Goal: Information Seeking & Learning: Learn about a topic

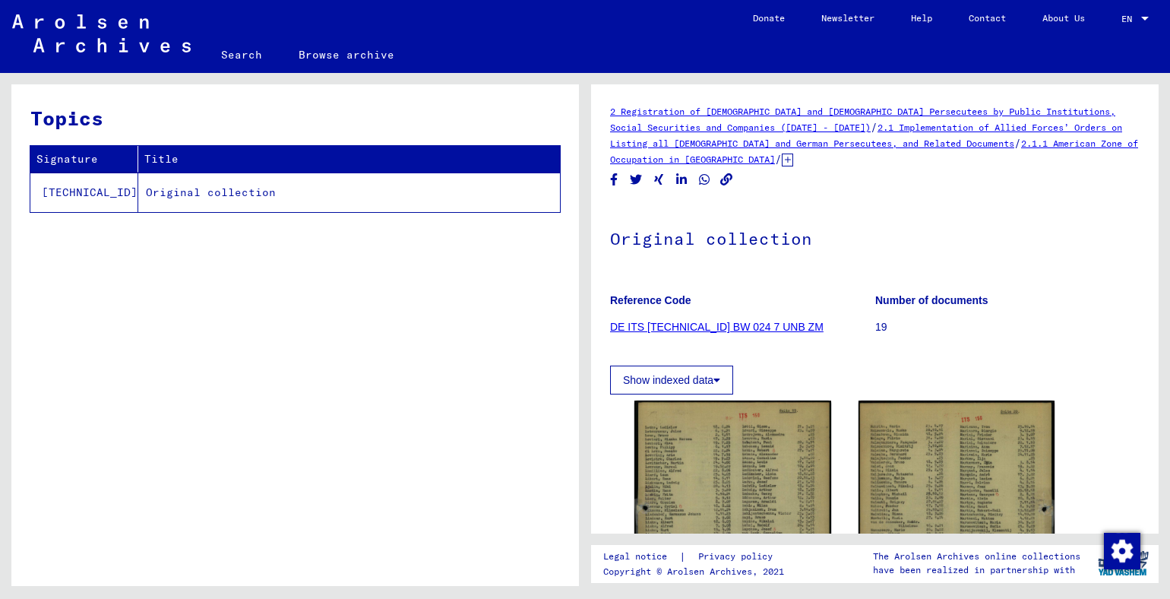
click at [681, 323] on link "DE ITS [TECHNICAL_ID] BW 024 7 UNB ZM" at bounding box center [717, 327] width 214 height 12
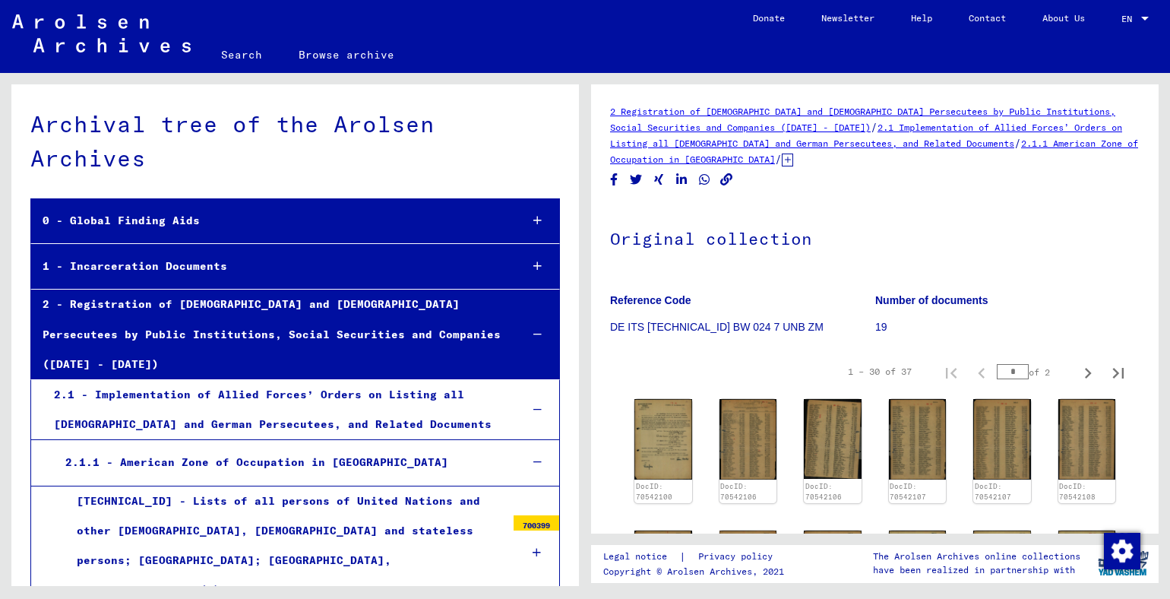
scroll to position [2702, 0]
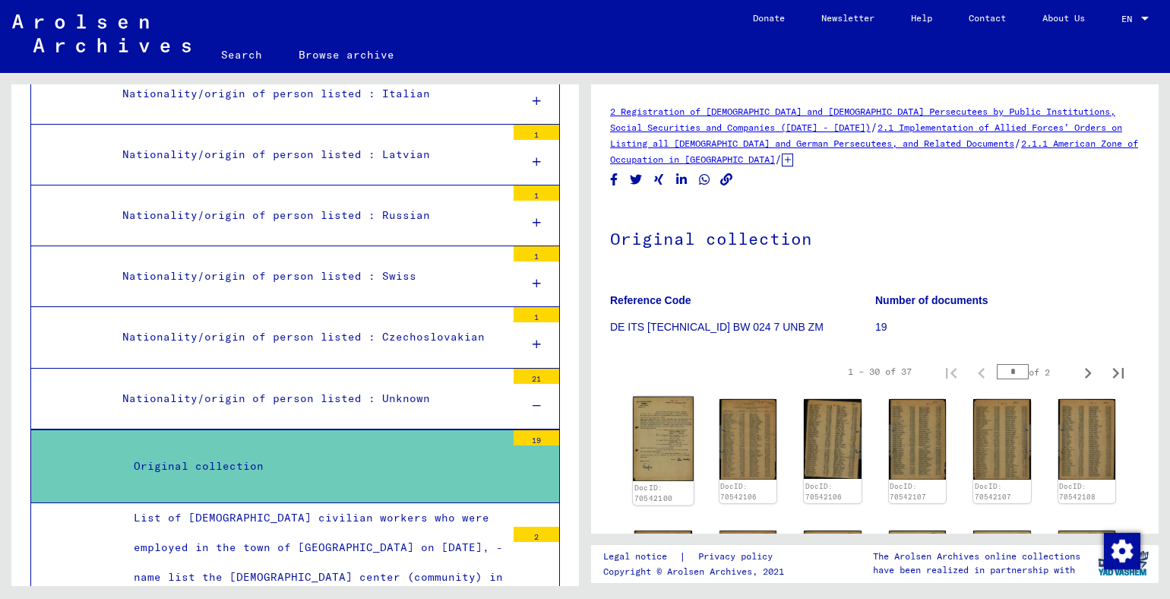
click at [665, 435] on img at bounding box center [663, 439] width 60 height 85
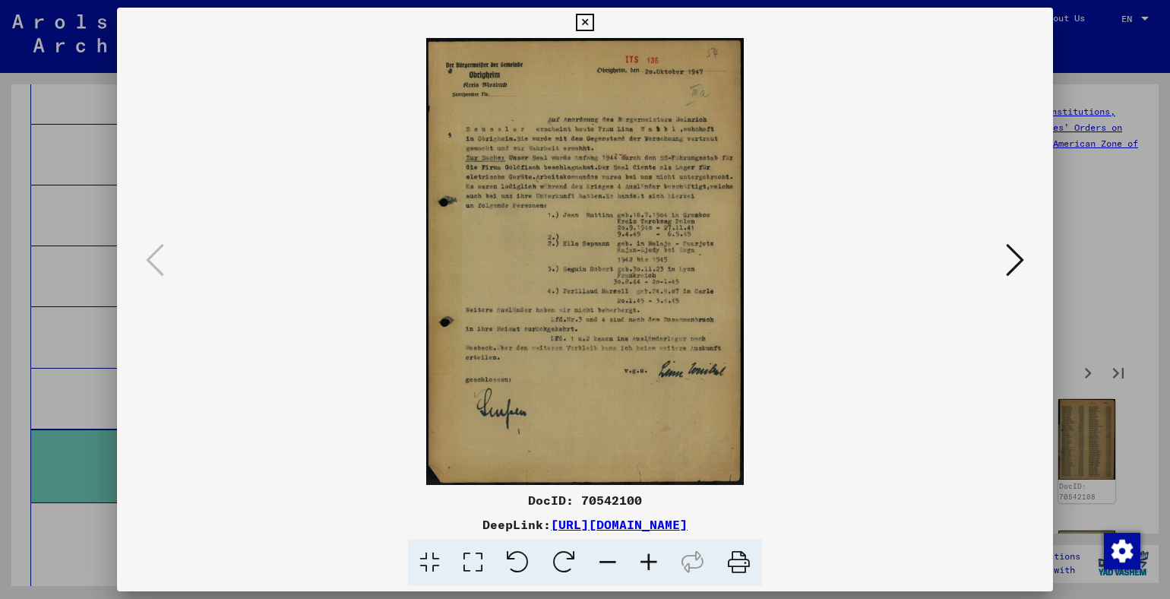
click at [1008, 263] on icon at bounding box center [1015, 260] width 18 height 36
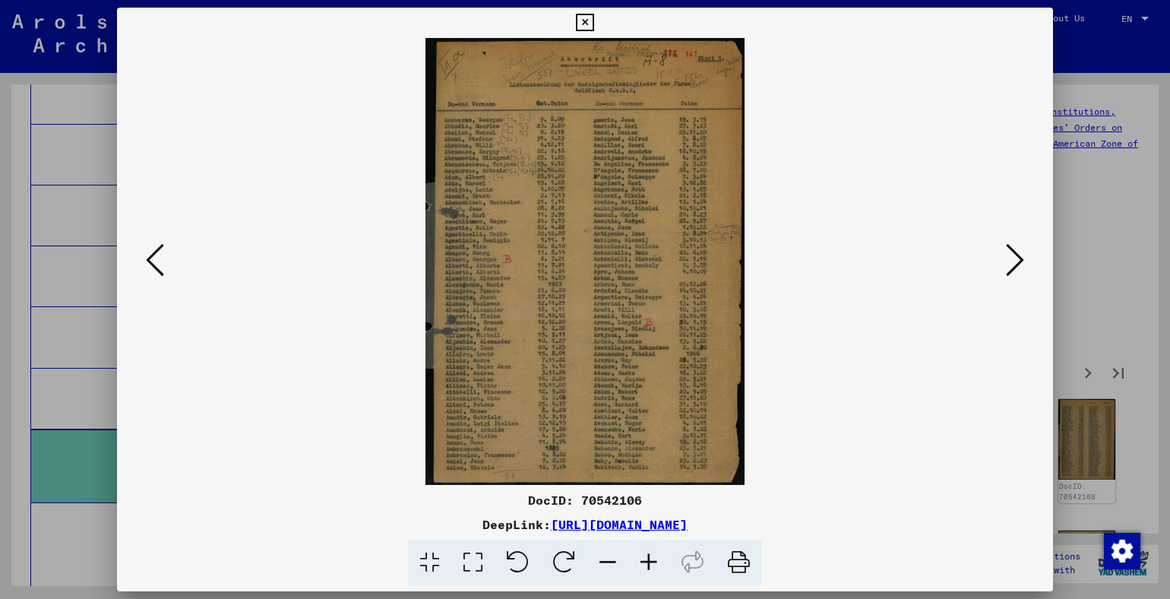
click at [593, 238] on img at bounding box center [585, 261] width 833 height 447
click at [593, 239] on img at bounding box center [585, 261] width 833 height 447
click at [1012, 261] on icon at bounding box center [1015, 260] width 18 height 36
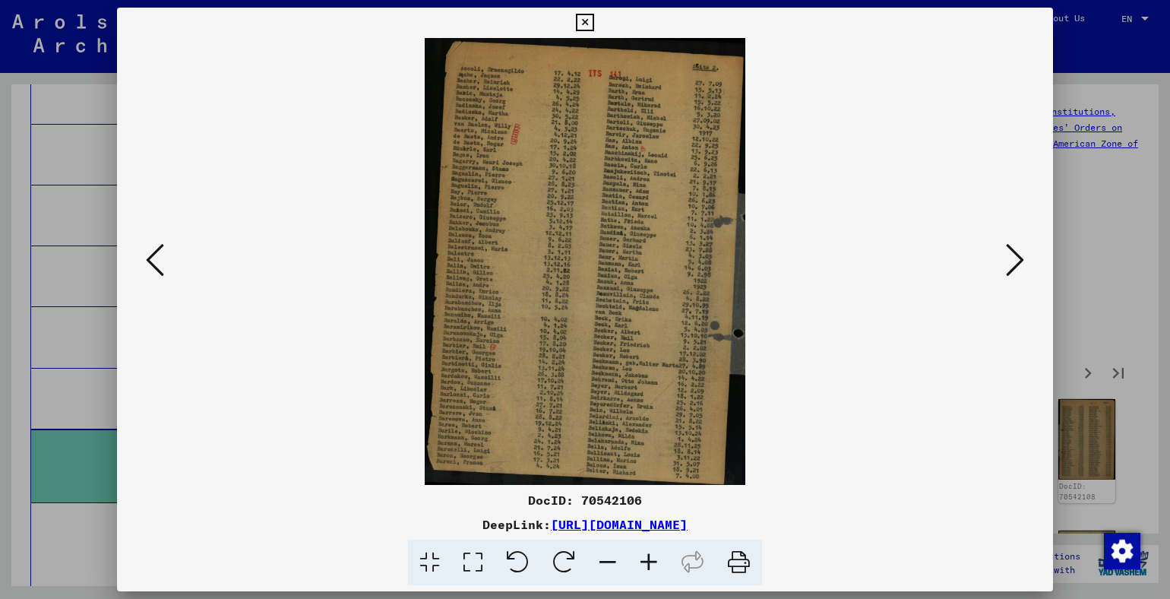
click at [1011, 264] on icon at bounding box center [1015, 260] width 18 height 36
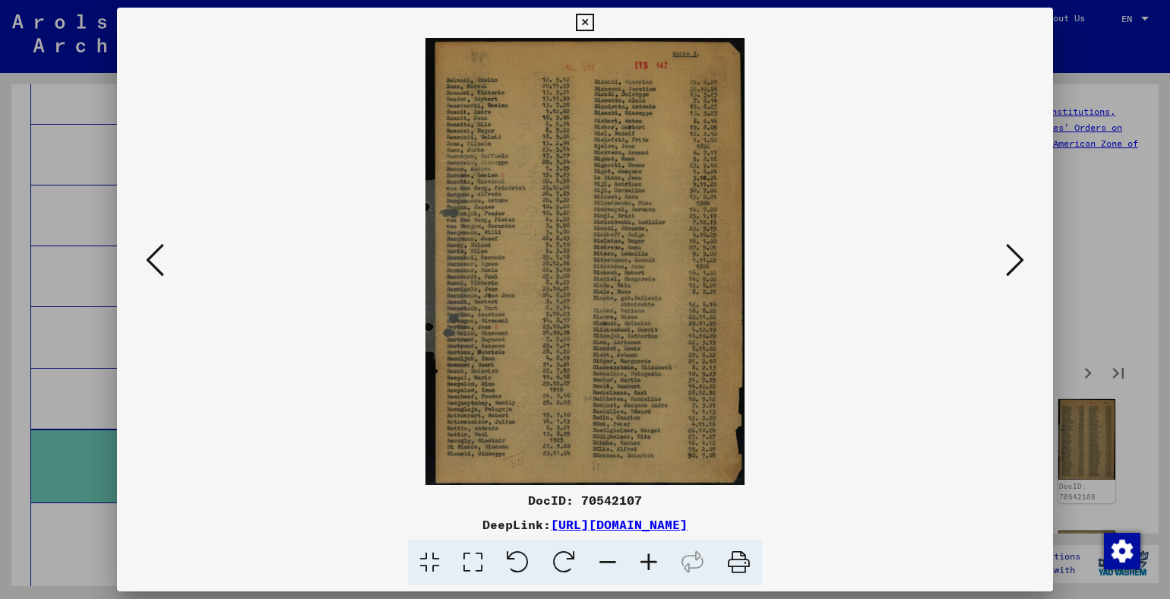
click at [1002, 344] on div at bounding box center [585, 261] width 936 height 447
click at [1021, 257] on icon at bounding box center [1015, 260] width 18 height 36
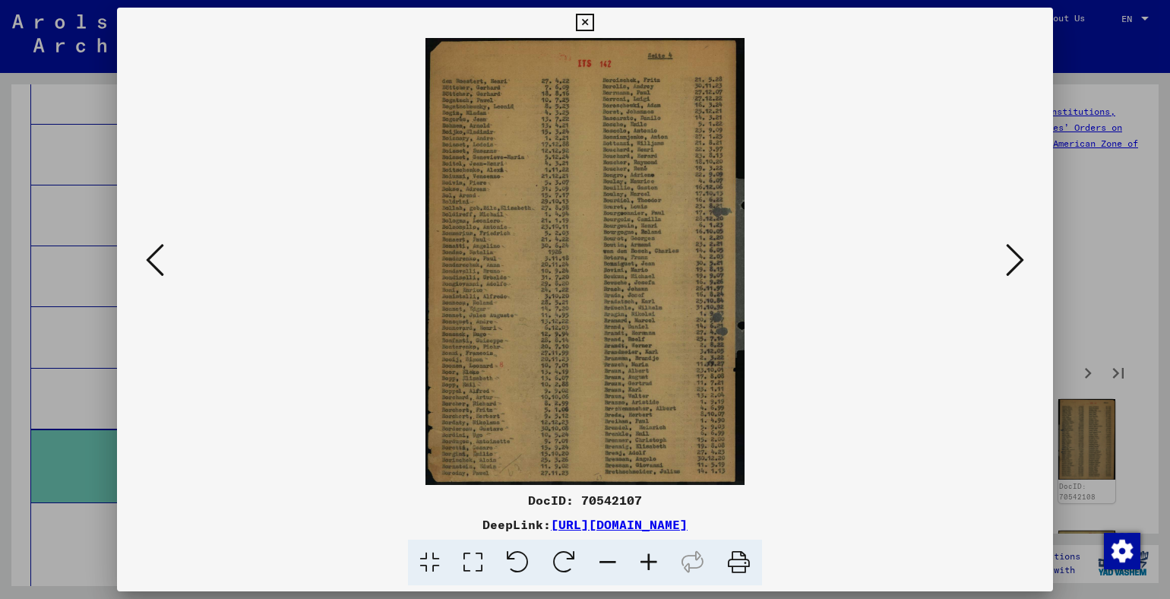
click at [1011, 264] on icon at bounding box center [1015, 260] width 18 height 36
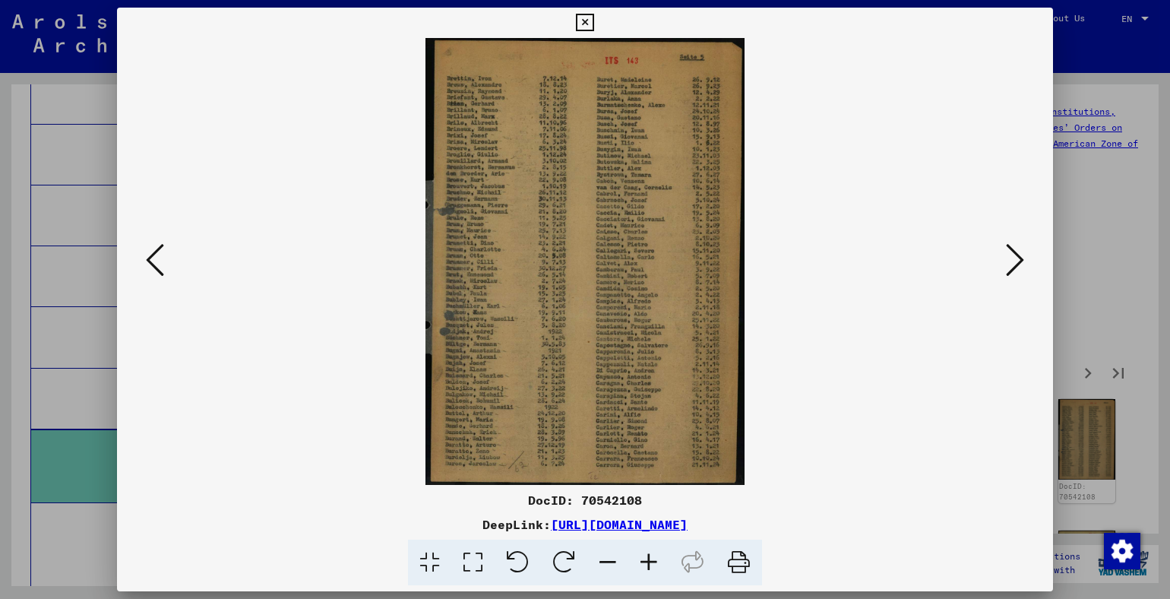
drag, startPoint x: 1005, startPoint y: 267, endPoint x: 997, endPoint y: 267, distance: 8.4
click at [1004, 267] on button at bounding box center [1015, 260] width 27 height 43
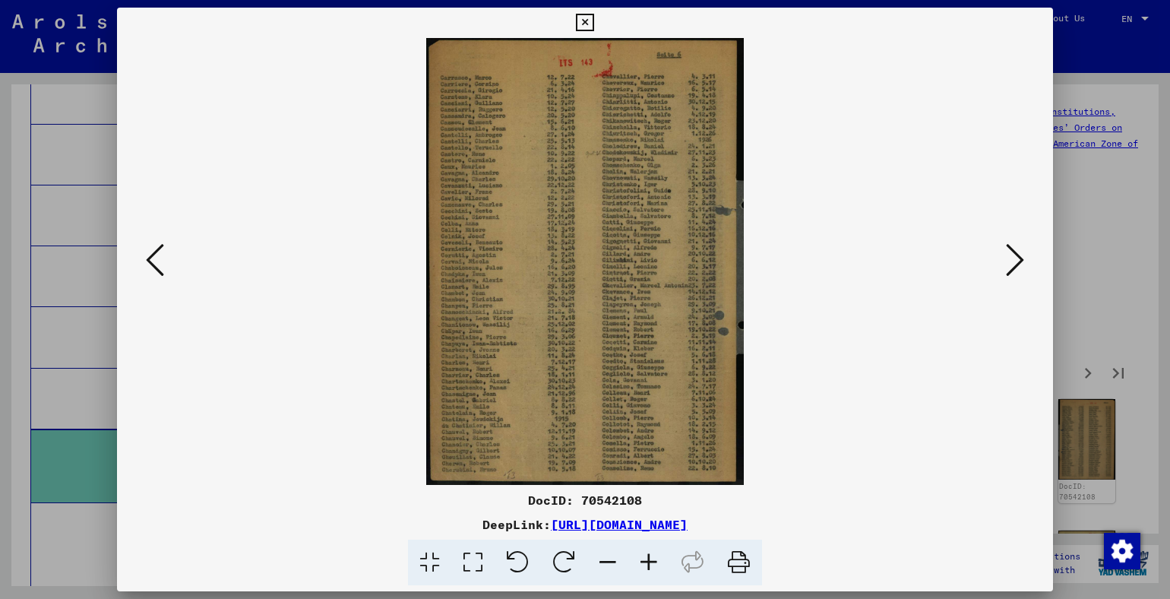
click at [935, 373] on img at bounding box center [585, 261] width 833 height 447
click at [1012, 265] on icon at bounding box center [1015, 260] width 18 height 36
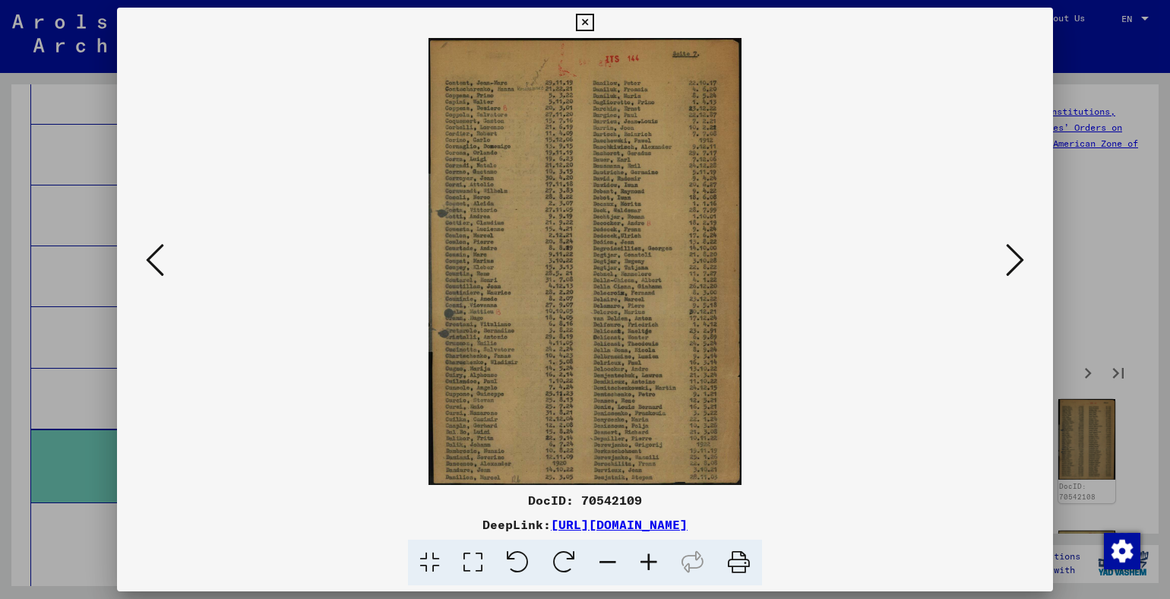
click at [602, 254] on img at bounding box center [585, 261] width 833 height 447
click at [1006, 267] on icon at bounding box center [1015, 260] width 18 height 36
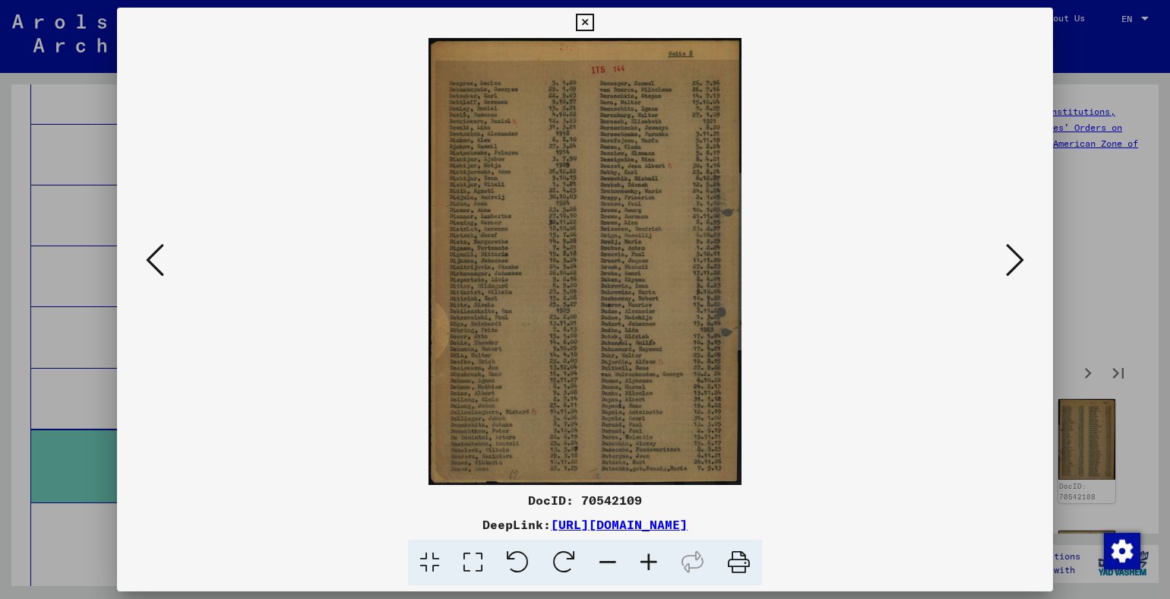
click at [1011, 266] on icon at bounding box center [1015, 260] width 18 height 36
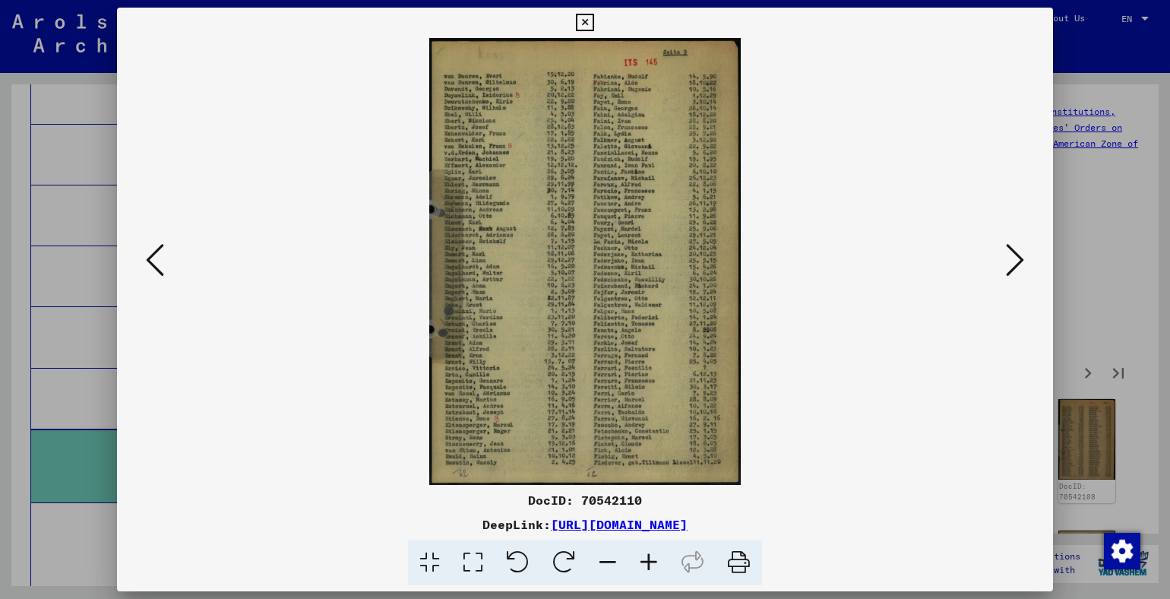
click at [503, 234] on img at bounding box center [585, 261] width 833 height 447
drag, startPoint x: 941, startPoint y: 394, endPoint x: 963, endPoint y: 366, distance: 36.3
click at [948, 386] on img at bounding box center [585, 261] width 833 height 447
click at [1010, 257] on icon at bounding box center [1015, 260] width 18 height 36
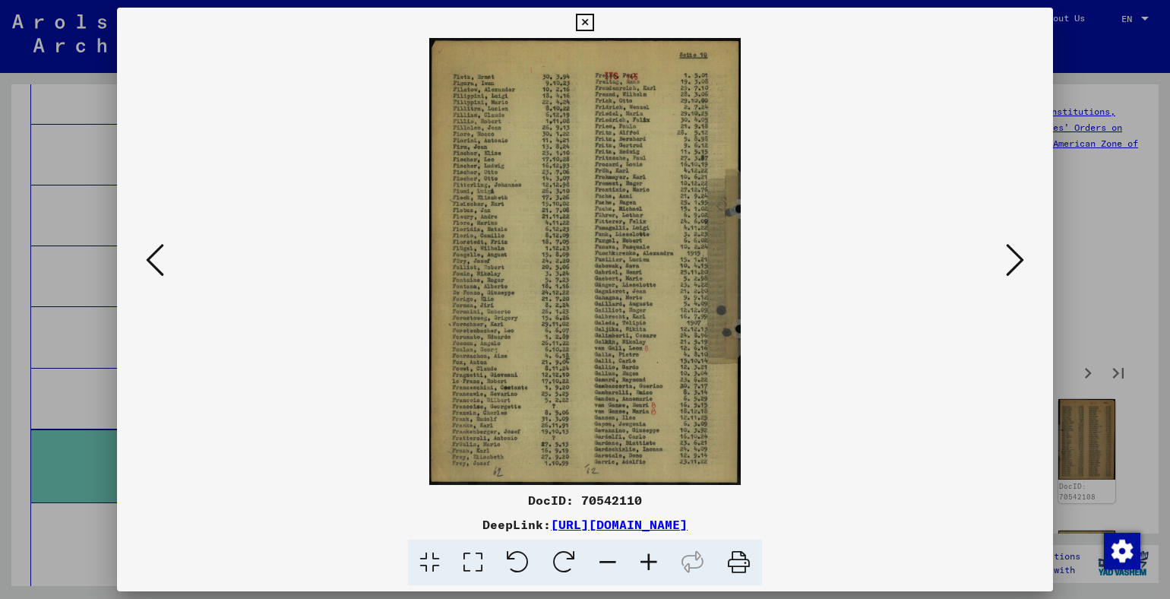
click at [526, 244] on img at bounding box center [585, 261] width 833 height 447
click at [1012, 267] on icon at bounding box center [1015, 260] width 18 height 36
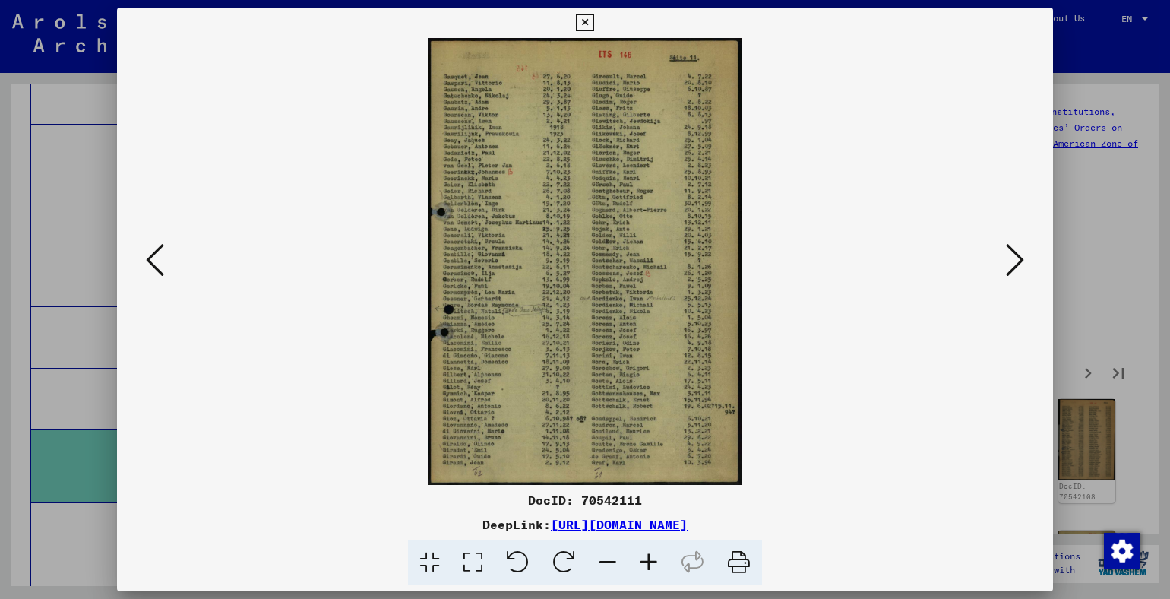
click at [1015, 264] on icon at bounding box center [1015, 260] width 18 height 36
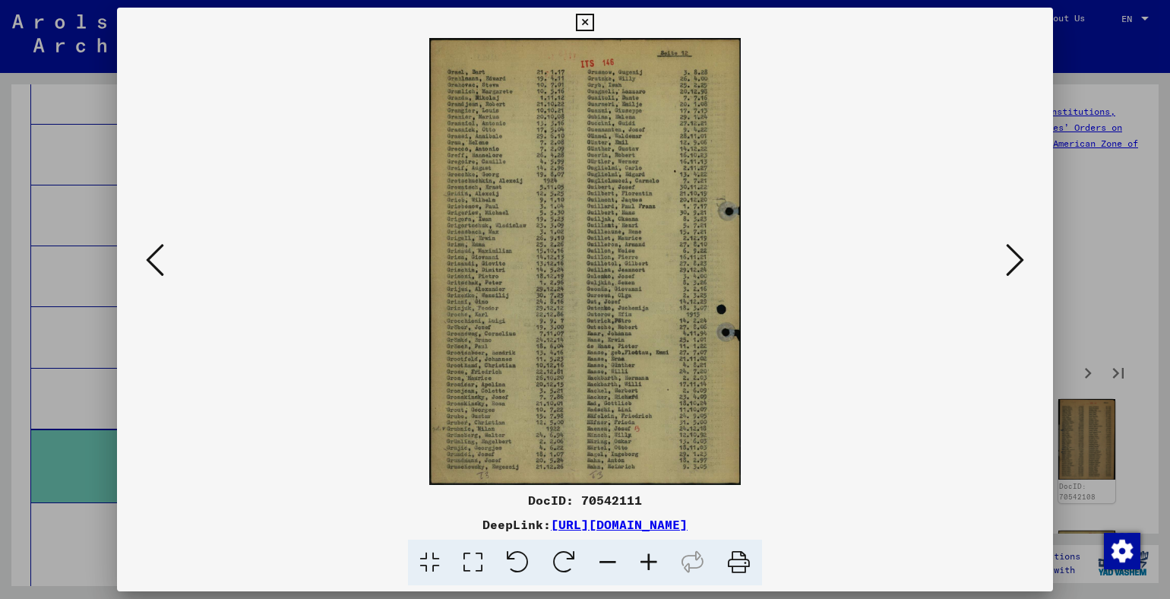
click at [1015, 263] on icon at bounding box center [1015, 260] width 18 height 36
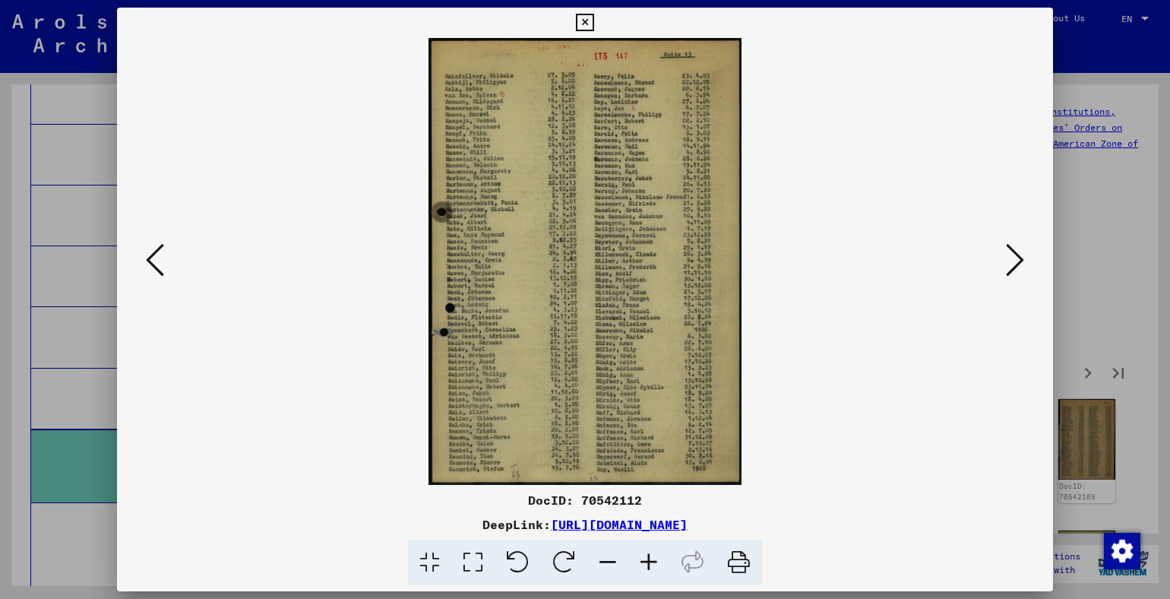
drag, startPoint x: 952, startPoint y: 427, endPoint x: 953, endPoint y: 417, distance: 9.9
click at [952, 418] on img at bounding box center [585, 261] width 833 height 447
click at [1014, 260] on icon at bounding box center [1015, 260] width 18 height 36
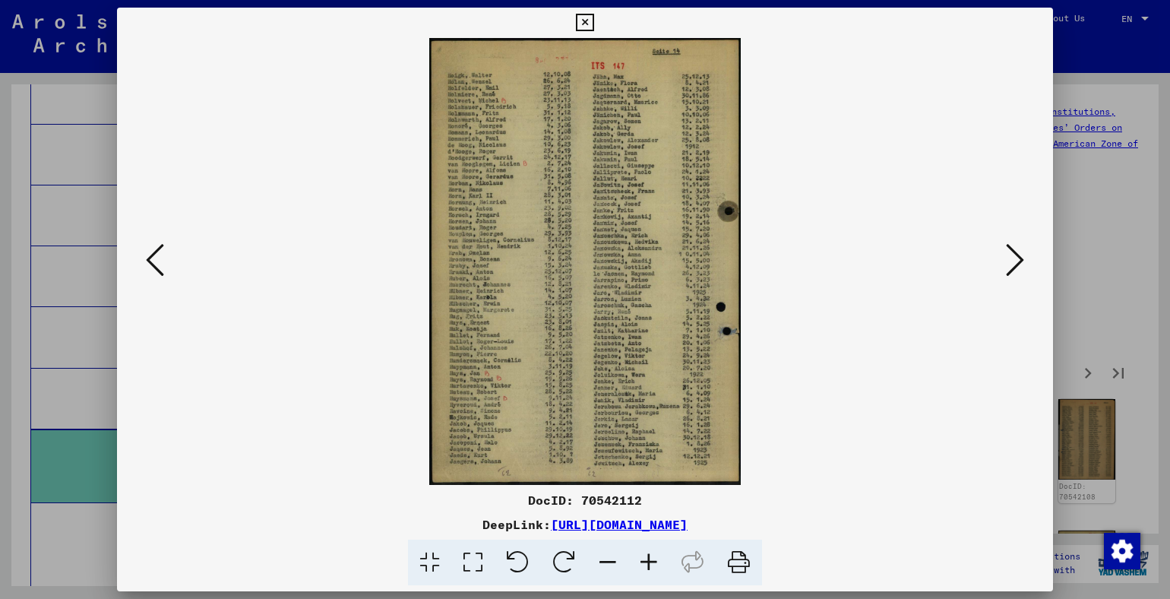
click at [1014, 262] on icon at bounding box center [1015, 260] width 18 height 36
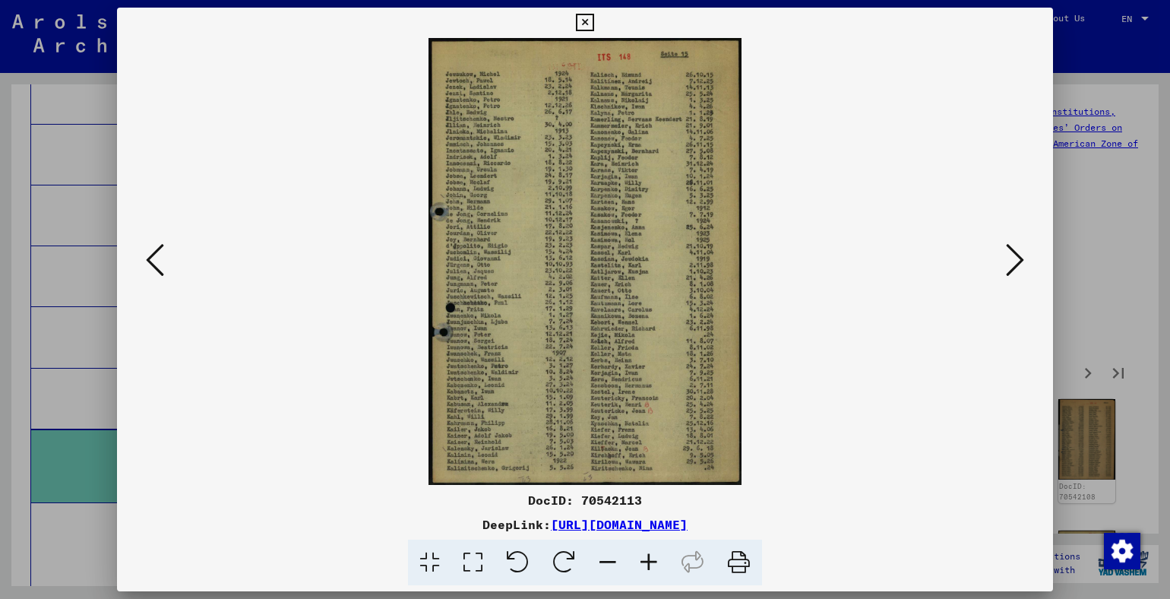
click at [1008, 261] on icon at bounding box center [1015, 260] width 18 height 36
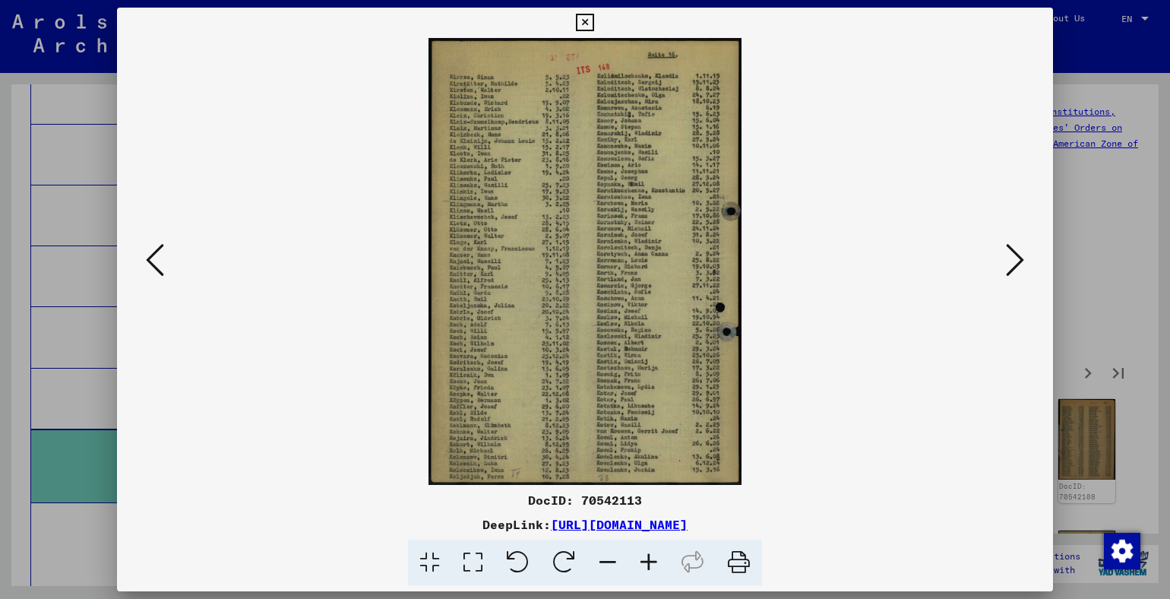
click at [991, 373] on img at bounding box center [585, 261] width 833 height 447
click at [1014, 258] on icon at bounding box center [1015, 260] width 18 height 36
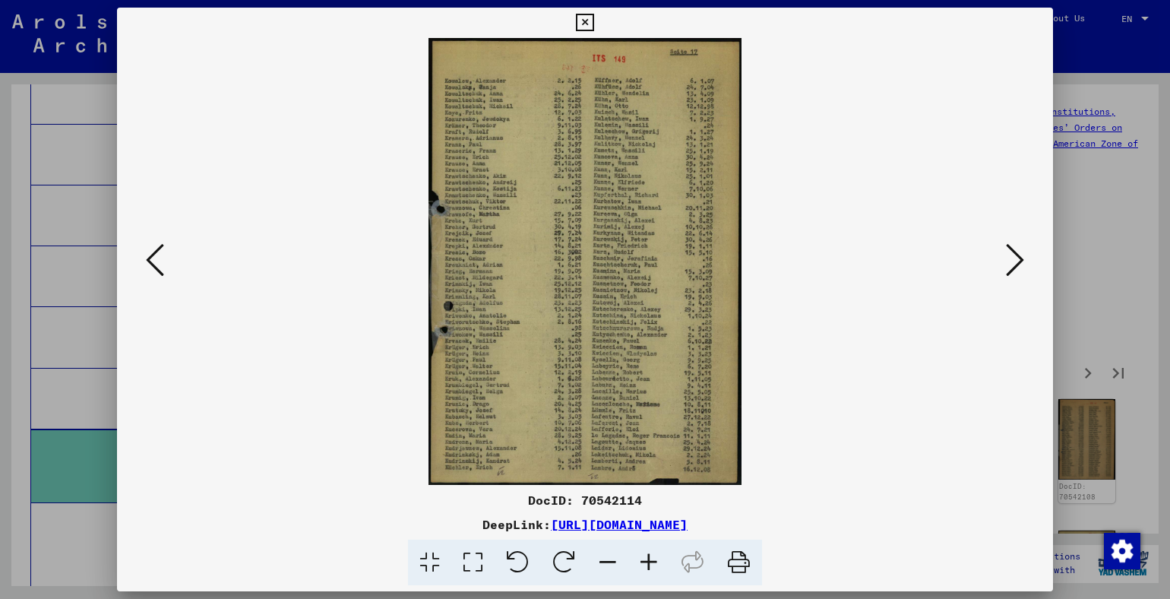
click at [1013, 267] on icon at bounding box center [1015, 260] width 18 height 36
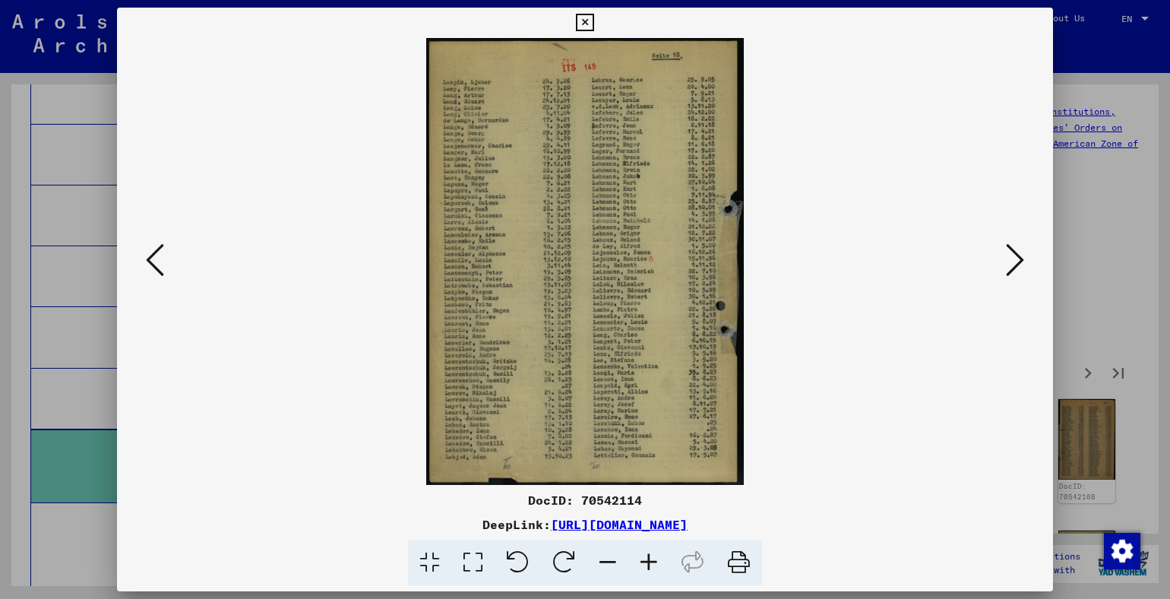
click at [575, 244] on img at bounding box center [585, 261] width 833 height 447
click at [1021, 255] on icon at bounding box center [1015, 260] width 18 height 36
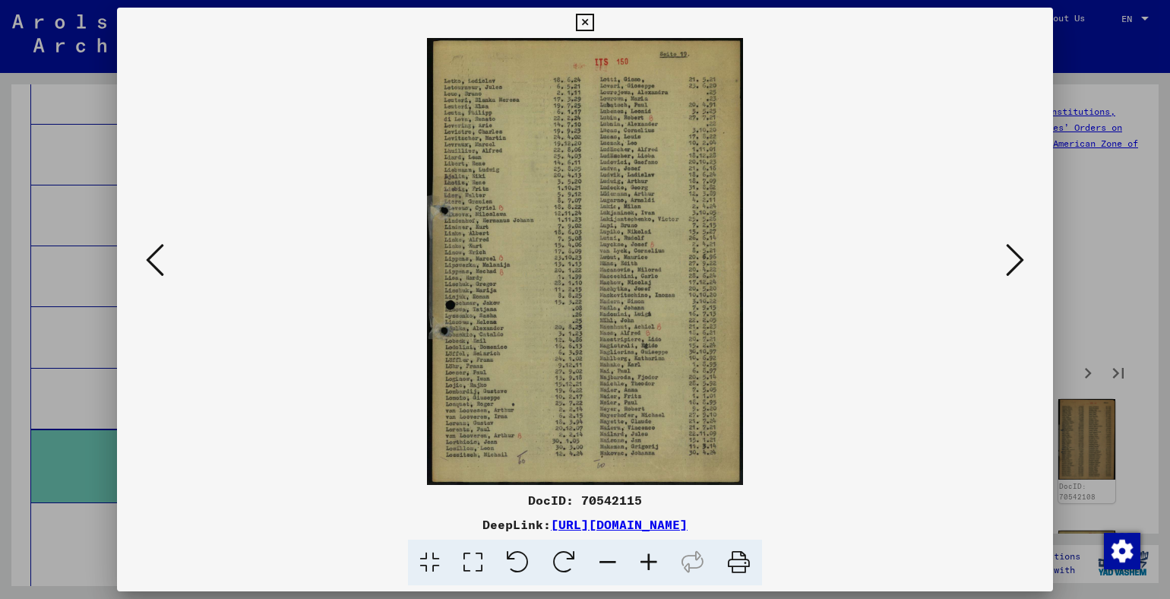
click at [970, 369] on img at bounding box center [585, 261] width 833 height 447
click at [1015, 260] on icon at bounding box center [1015, 260] width 18 height 36
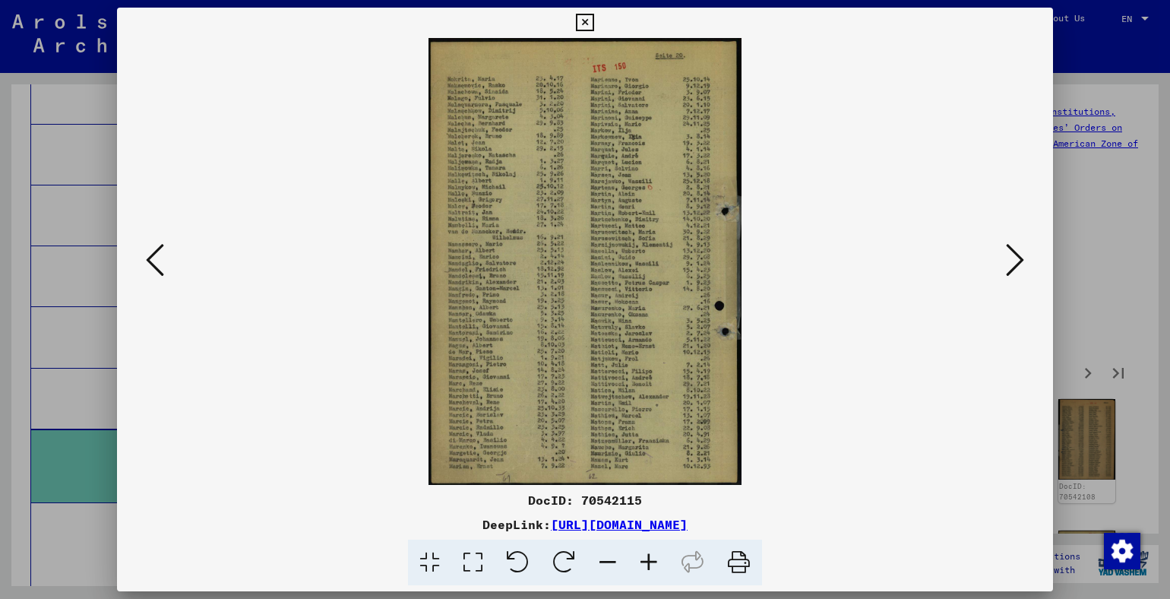
click at [1018, 259] on icon at bounding box center [1015, 260] width 18 height 36
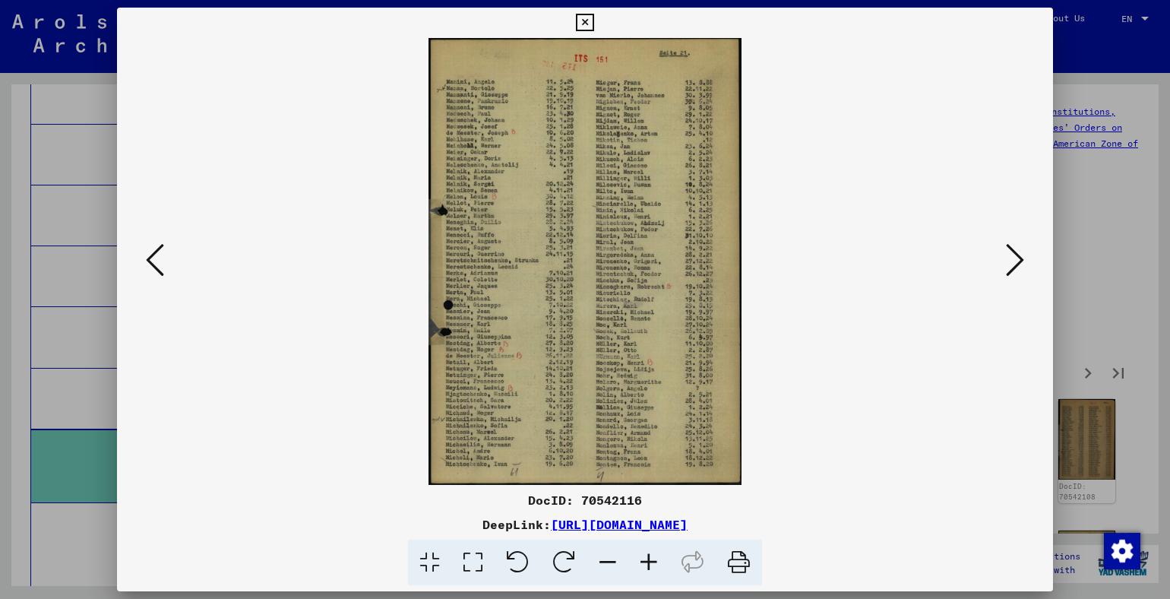
click at [598, 265] on img at bounding box center [585, 261] width 833 height 447
drag, startPoint x: 938, startPoint y: 397, endPoint x: 948, endPoint y: 363, distance: 34.9
click at [939, 389] on img at bounding box center [585, 261] width 833 height 447
click at [1015, 258] on icon at bounding box center [1015, 260] width 18 height 36
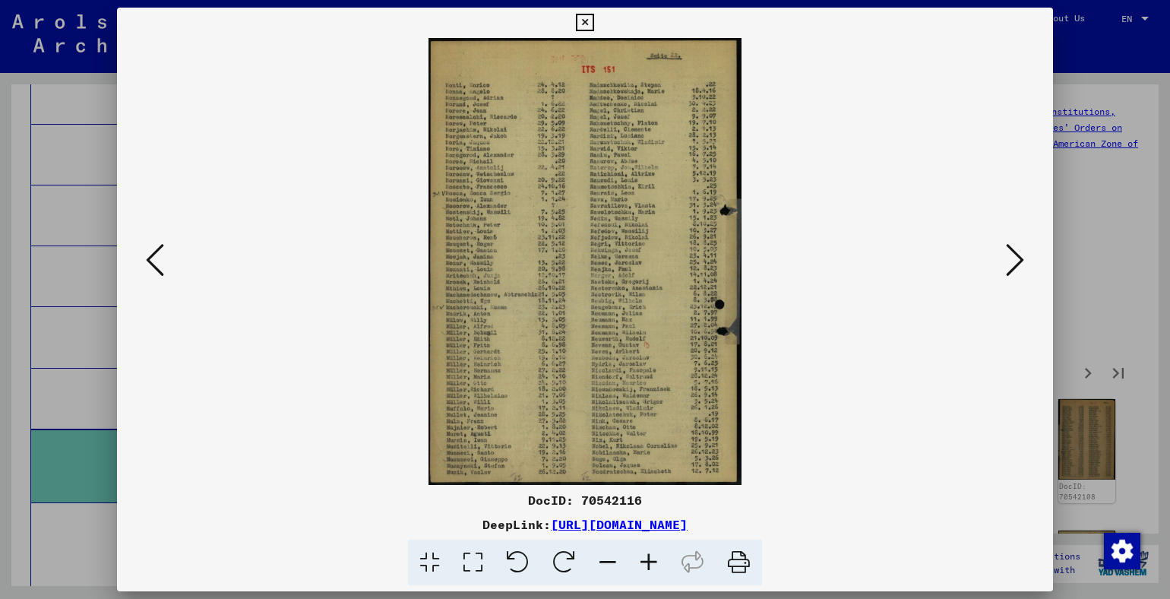
click at [1013, 263] on icon at bounding box center [1015, 260] width 18 height 36
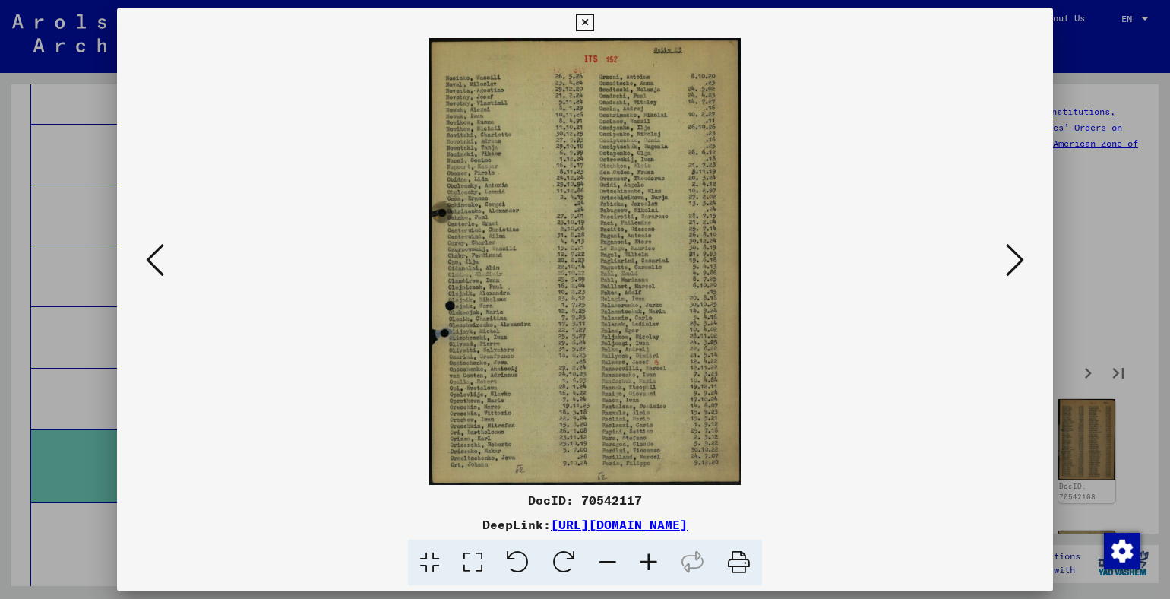
drag, startPoint x: 1014, startPoint y: 390, endPoint x: 1033, endPoint y: 353, distance: 41.1
click at [1025, 366] on div at bounding box center [585, 261] width 936 height 447
click at [1013, 256] on icon at bounding box center [1015, 260] width 18 height 36
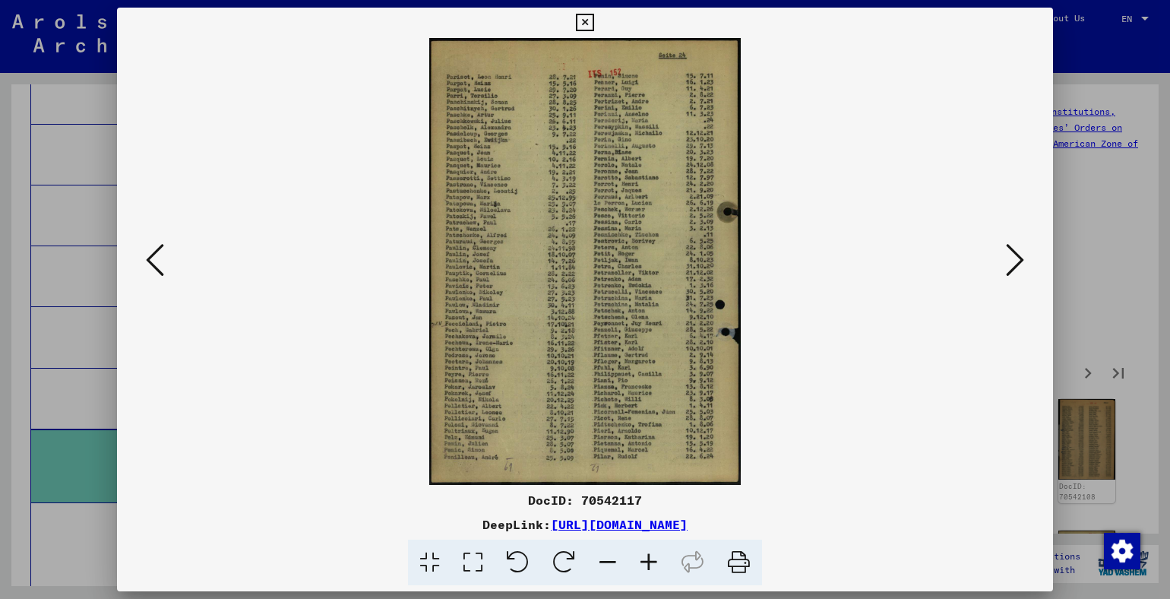
click at [1013, 247] on icon at bounding box center [1015, 260] width 18 height 36
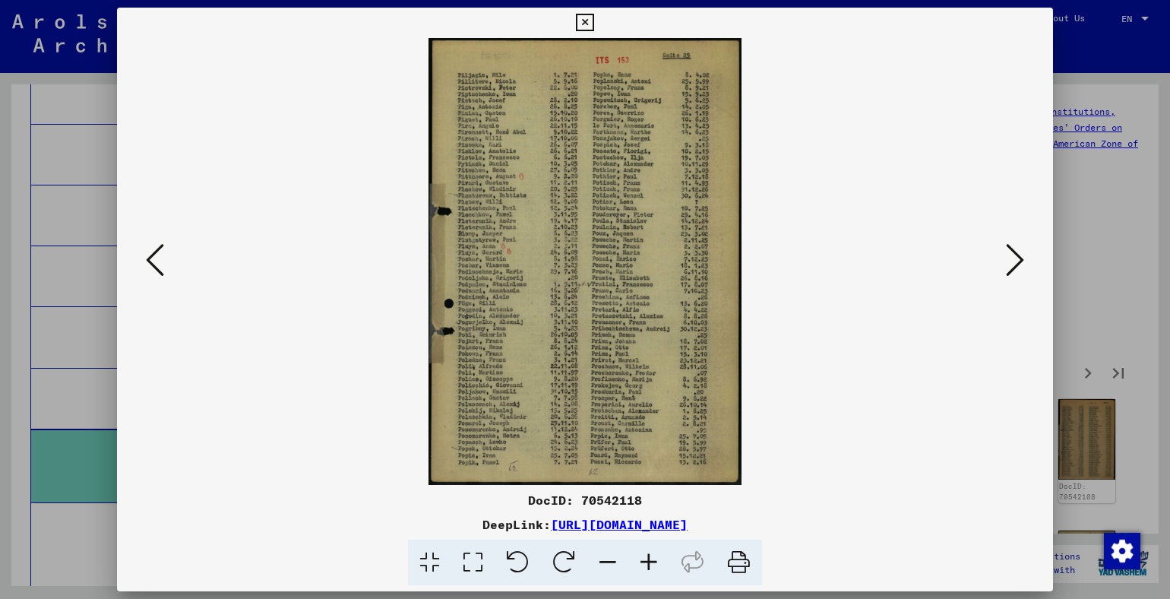
click at [1010, 259] on icon at bounding box center [1015, 260] width 18 height 36
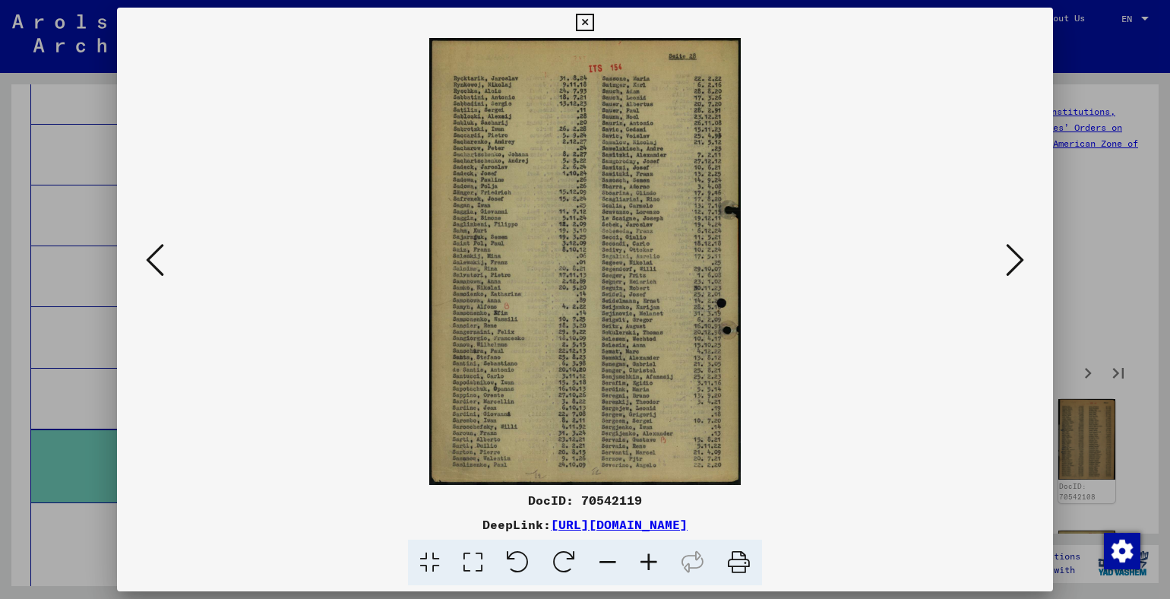
click at [536, 226] on img at bounding box center [585, 261] width 833 height 447
click at [978, 366] on img at bounding box center [585, 261] width 833 height 447
click at [1012, 258] on icon at bounding box center [1015, 260] width 18 height 36
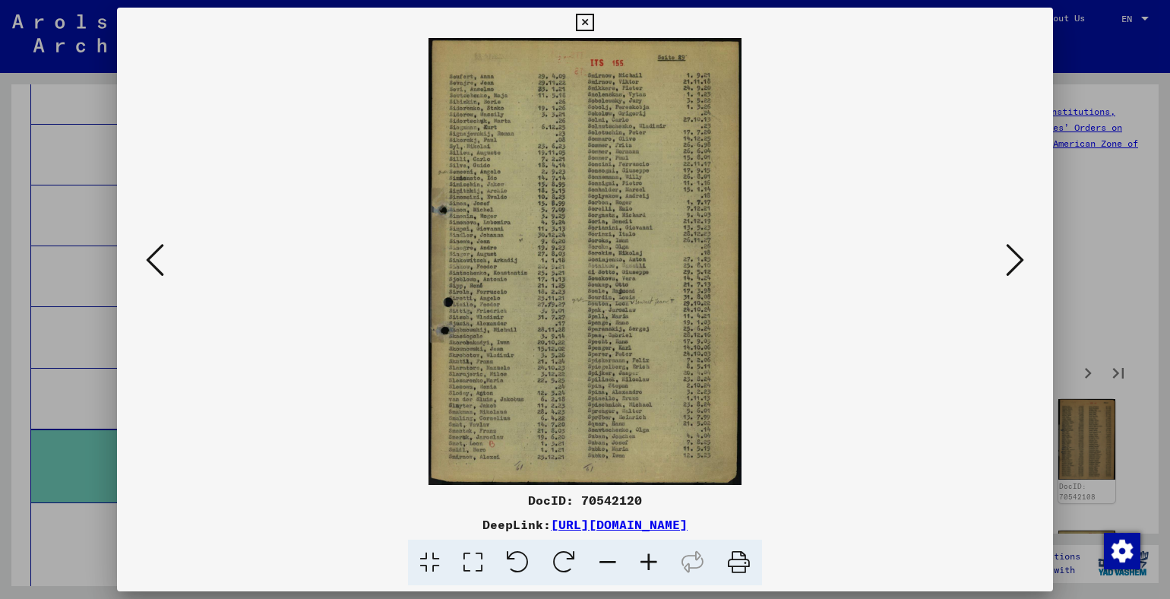
click at [1016, 259] on icon at bounding box center [1015, 260] width 18 height 36
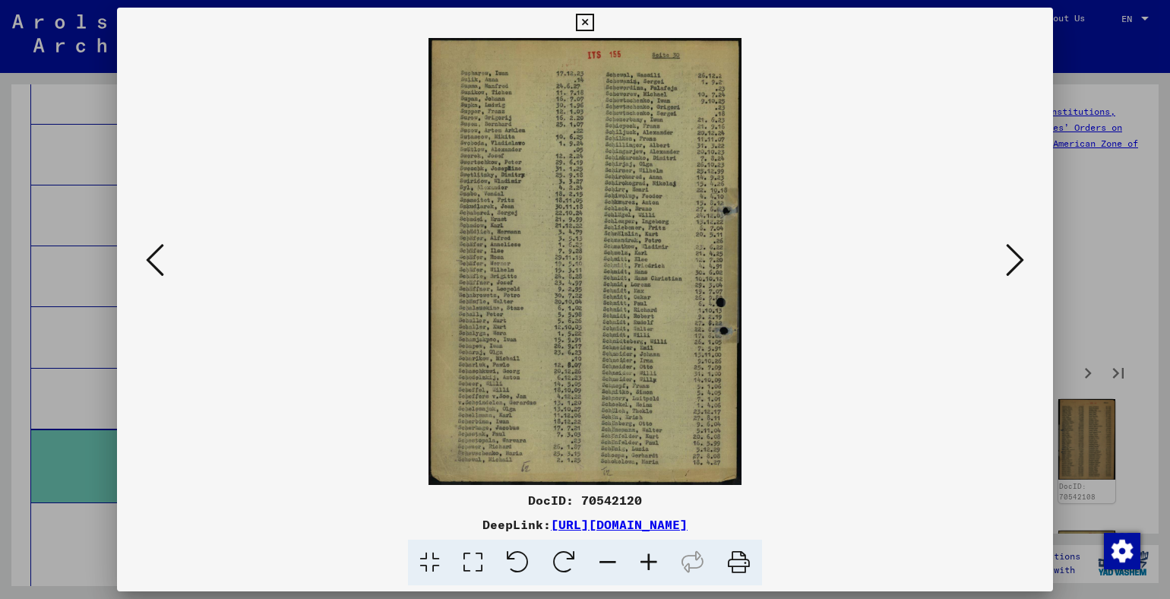
click at [1001, 375] on img at bounding box center [585, 261] width 833 height 447
click at [1012, 256] on icon at bounding box center [1015, 260] width 18 height 36
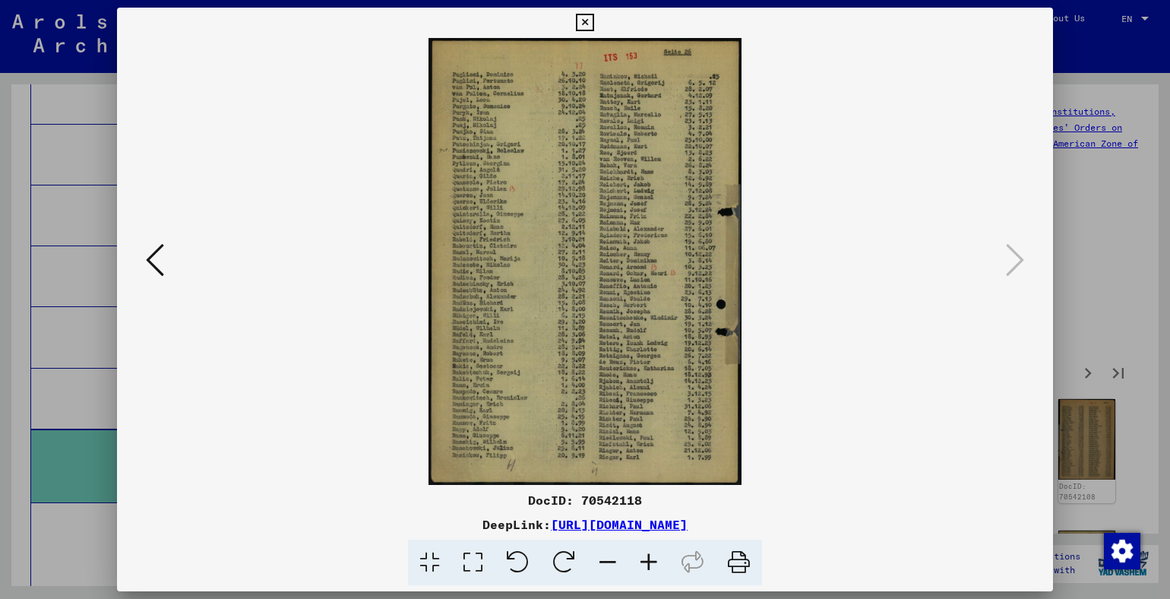
click at [550, 204] on img at bounding box center [585, 261] width 833 height 447
click at [997, 260] on img at bounding box center [585, 261] width 833 height 447
click at [579, 19] on icon at bounding box center [584, 23] width 17 height 18
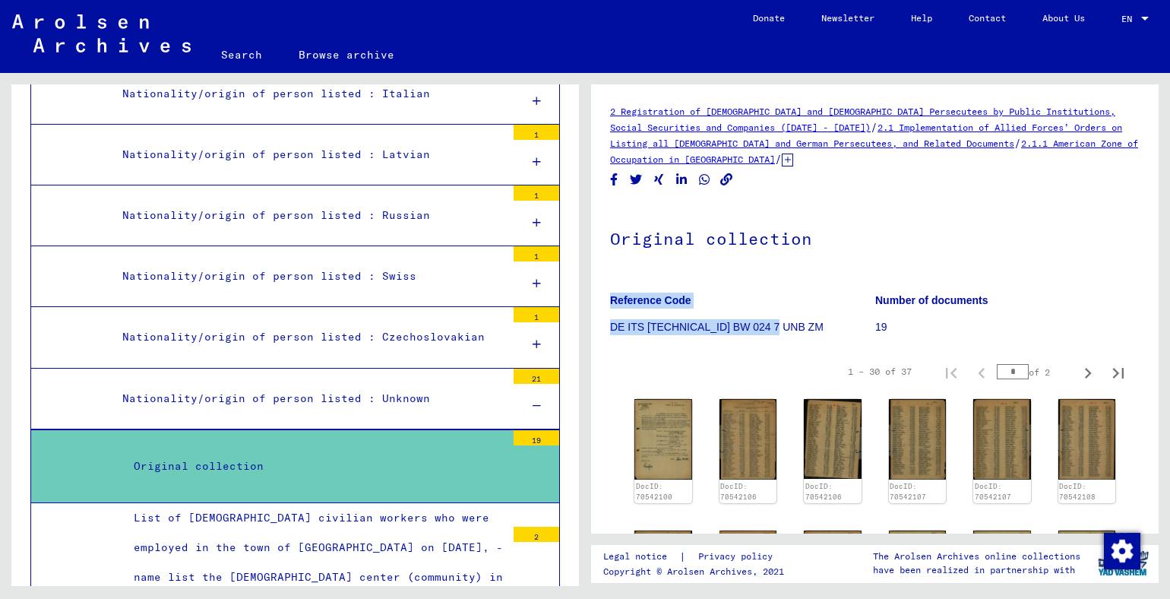
drag, startPoint x: 777, startPoint y: 325, endPoint x: 608, endPoint y: 323, distance: 169.5
click at [632, 328] on p "DE ITS [TECHNICAL_ID] BW 024 7 UNB ZM" at bounding box center [742, 327] width 264 height 16
drag, startPoint x: 632, startPoint y: 328, endPoint x: 672, endPoint y: 354, distance: 47.6
click at [672, 354] on div "1 – 30 of 37 * of 2" at bounding box center [875, 371] width 530 height 43
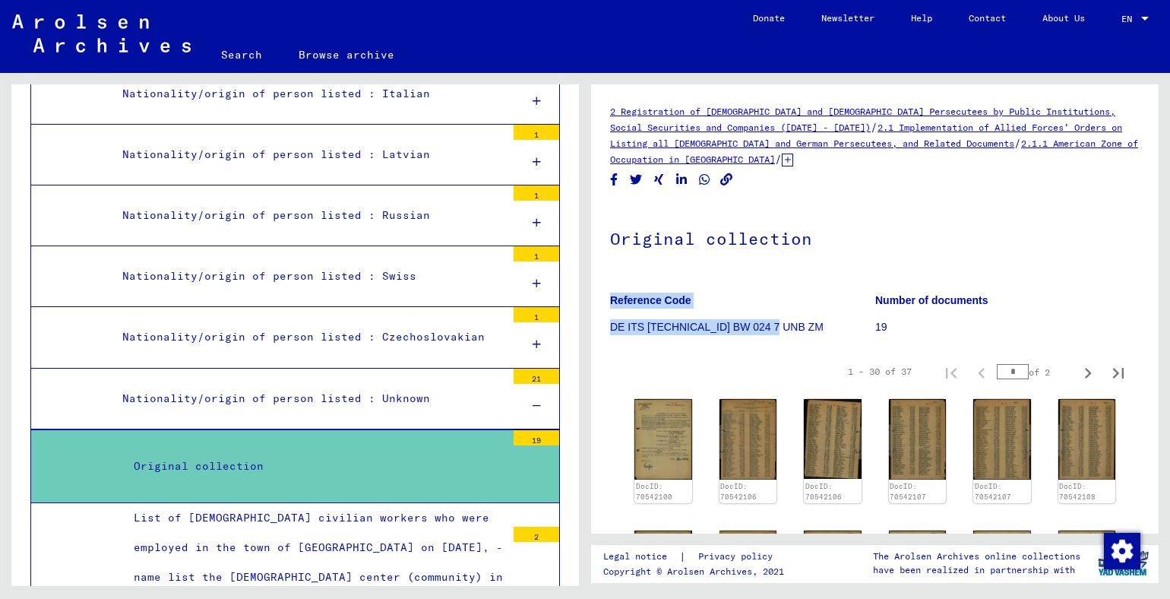
drag, startPoint x: 777, startPoint y: 324, endPoint x: 608, endPoint y: 293, distance: 172.3
copy figure "Reference Code DE ITS [TECHNICAL_ID] BW 024 7 UNB ZM"
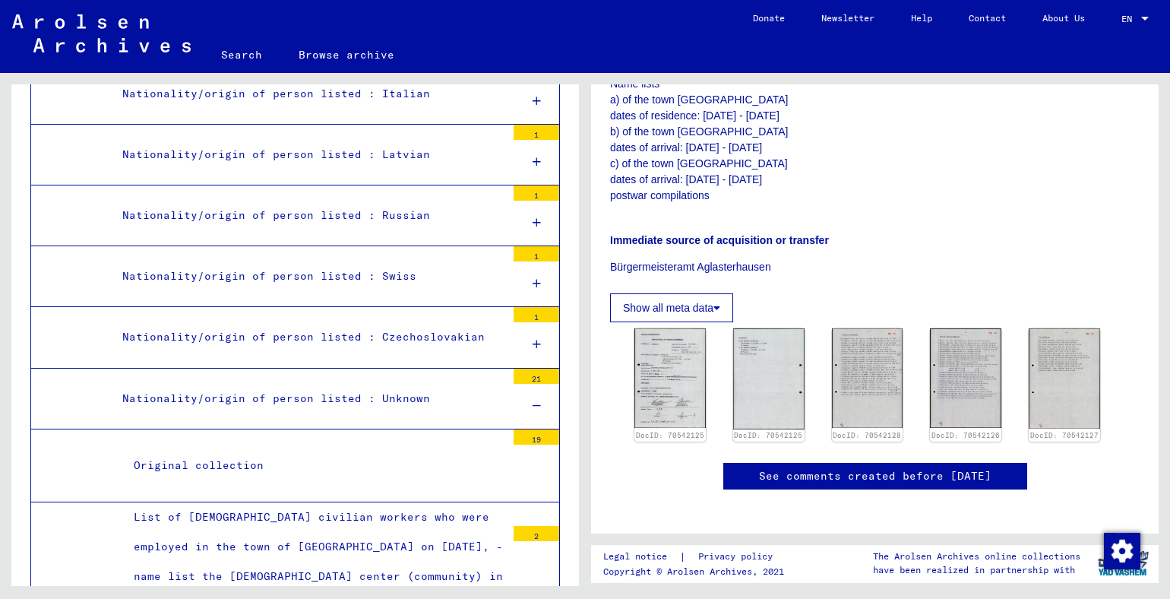
scroll to position [371, 0]
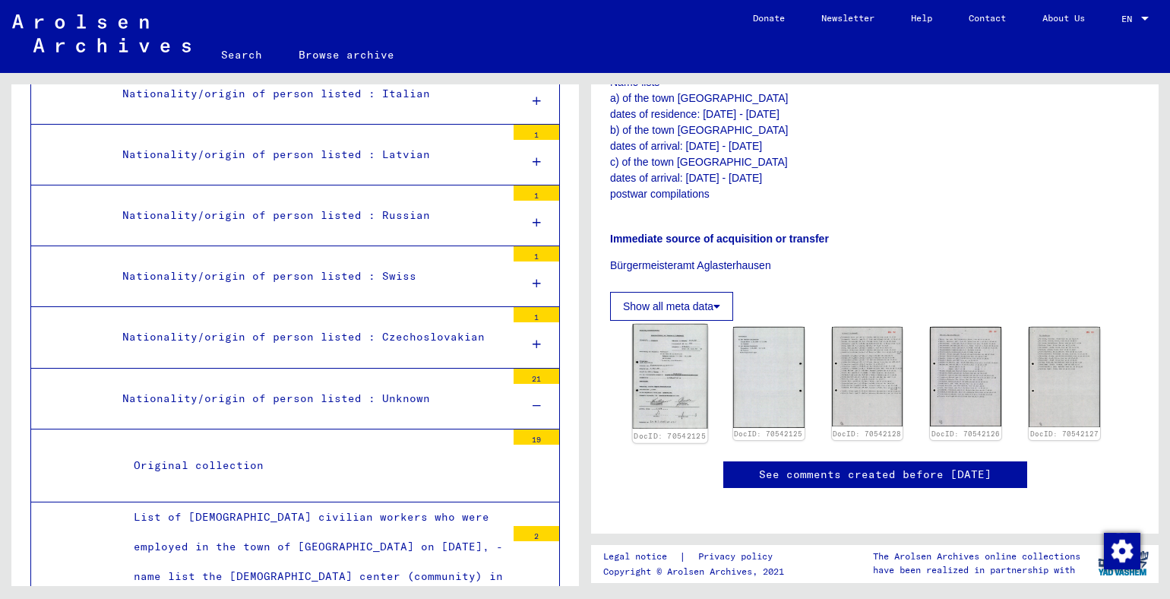
click at [666, 366] on img at bounding box center [670, 376] width 74 height 105
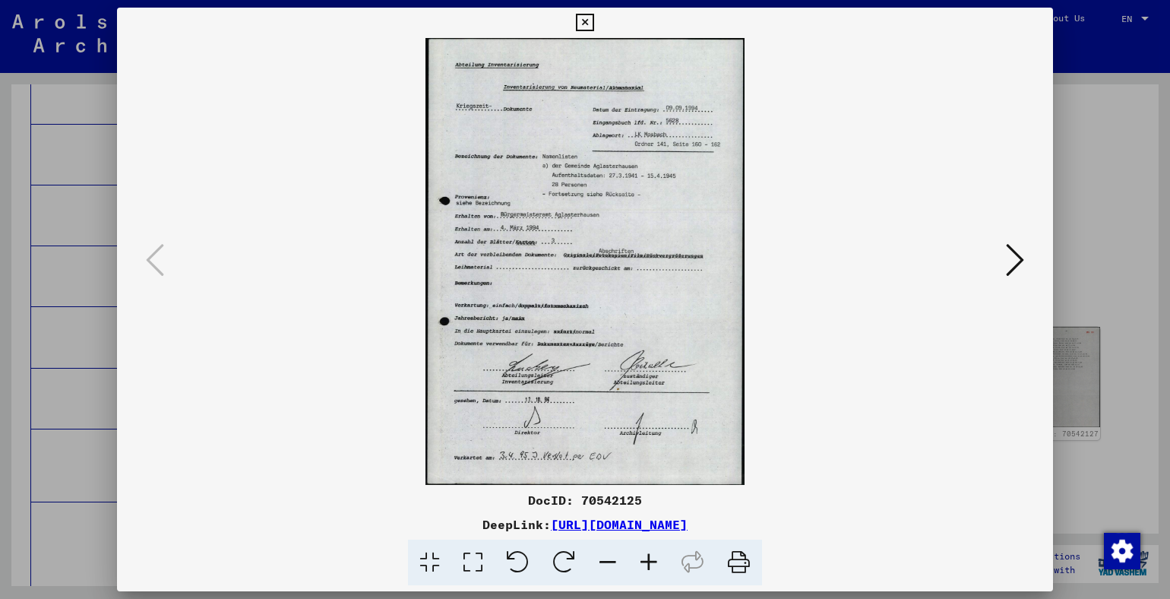
drag, startPoint x: 934, startPoint y: 414, endPoint x: 948, endPoint y: 382, distance: 35.0
click at [942, 397] on img at bounding box center [585, 261] width 833 height 447
click at [1013, 263] on icon at bounding box center [1015, 260] width 18 height 36
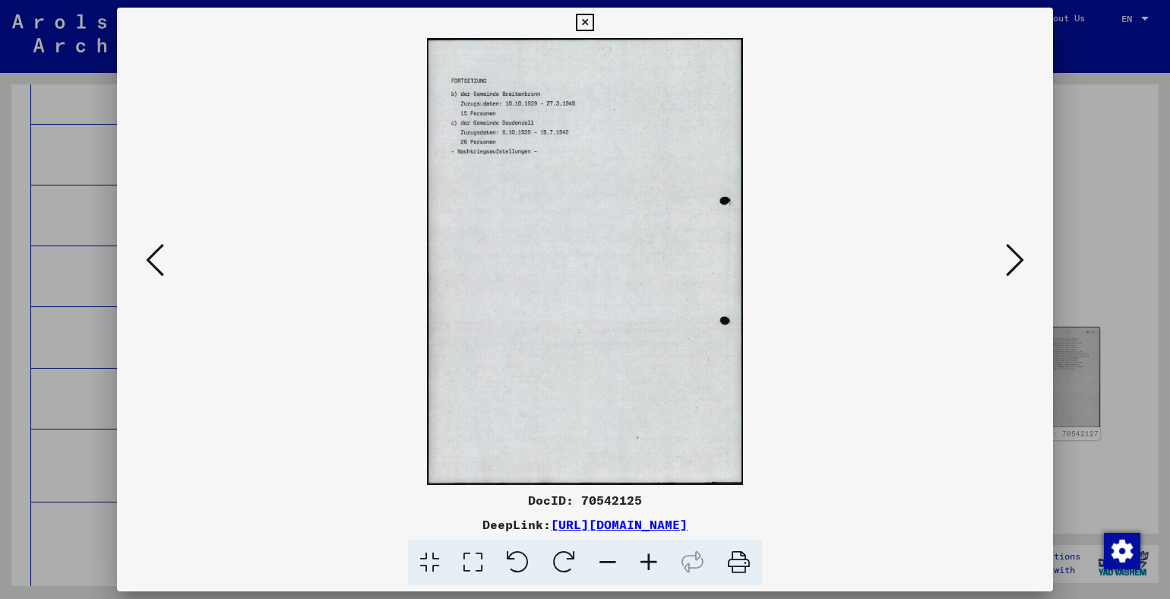
click at [1005, 267] on button at bounding box center [1015, 260] width 27 height 43
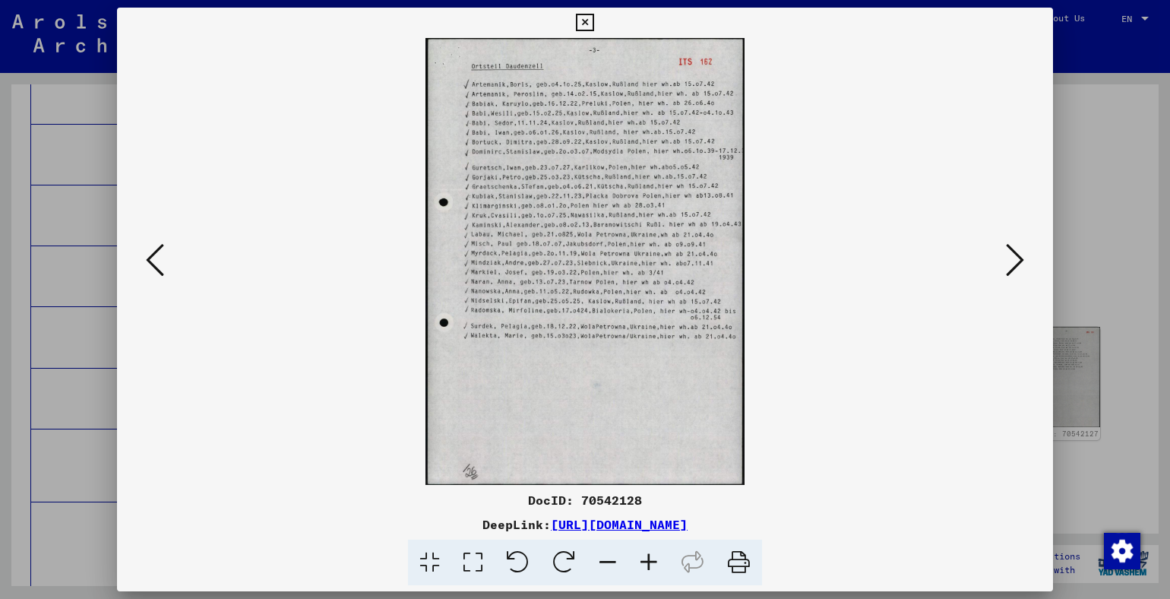
click at [1011, 259] on icon at bounding box center [1015, 260] width 18 height 36
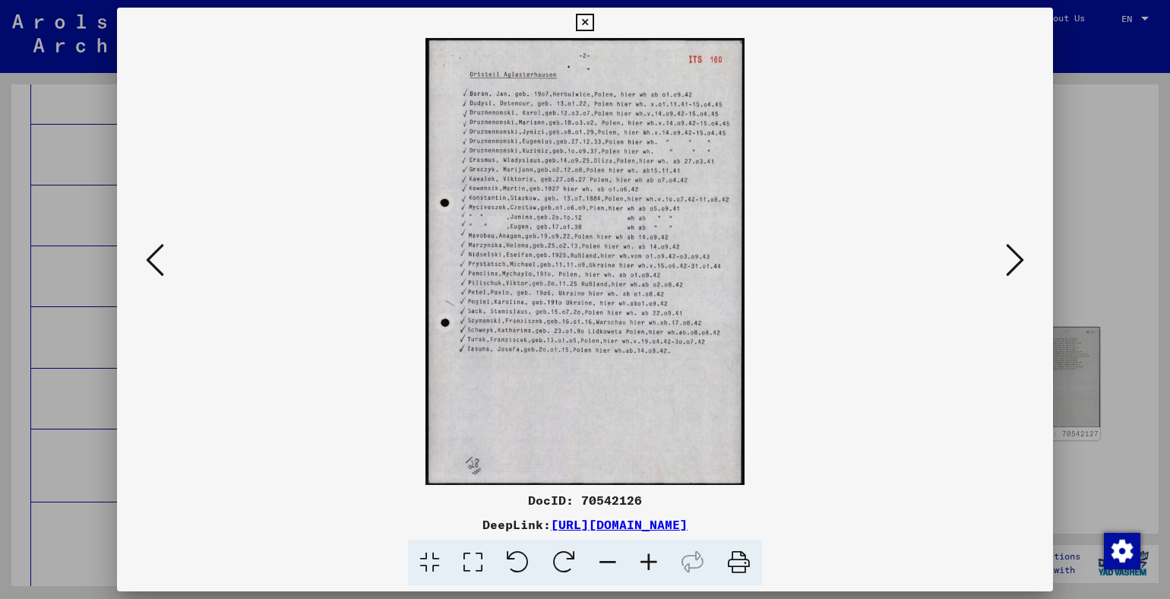
click at [964, 387] on img at bounding box center [585, 261] width 833 height 447
click at [1015, 262] on icon at bounding box center [1015, 260] width 18 height 36
